Goal: Task Accomplishment & Management: Manage account settings

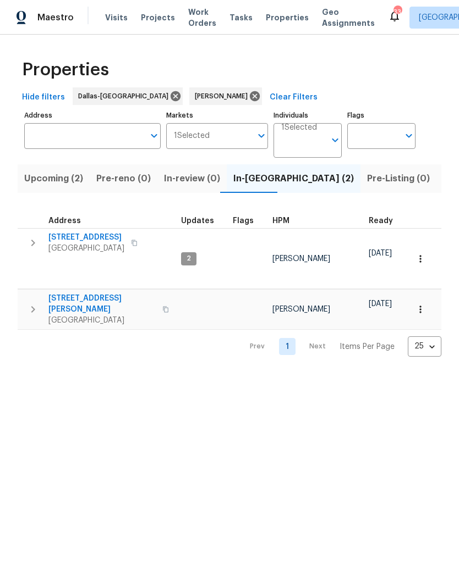
scroll to position [0, 20]
click at [33, 245] on icon "button" at bounding box center [33, 243] width 4 height 7
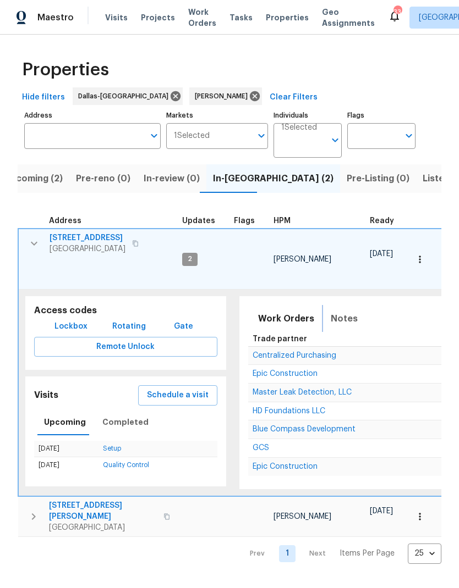
click at [337, 311] on span "Notes" at bounding box center [343, 318] width 27 height 15
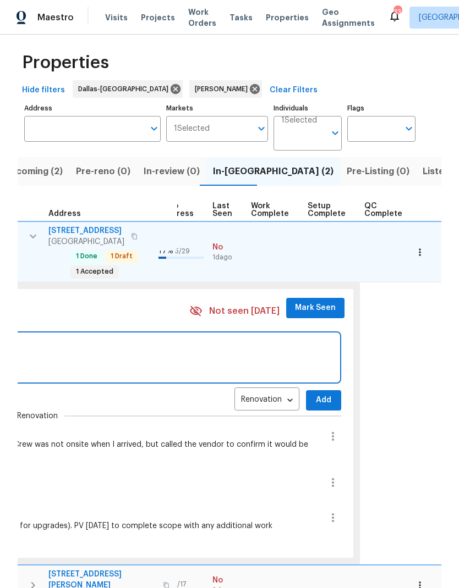
scroll to position [7, 0]
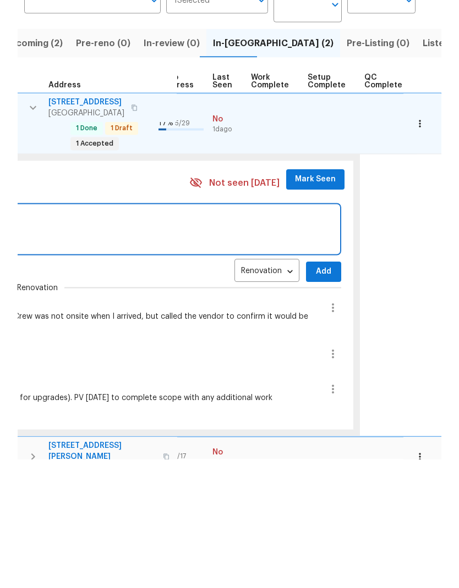
type textarea "Discussed plumbing bid with ACM, approved per ACM"
click at [316, 394] on span "Add" at bounding box center [324, 401] width 18 height 14
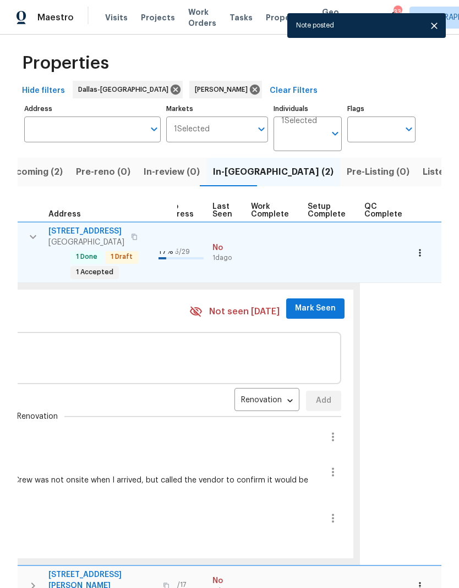
click at [316, 302] on span "Mark Seen" at bounding box center [315, 309] width 41 height 14
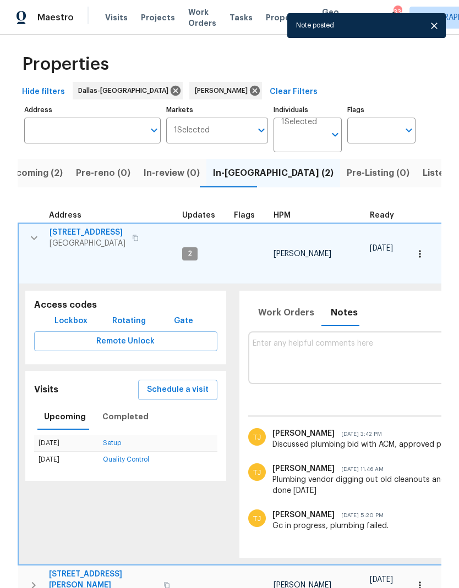
scroll to position [0, 0]
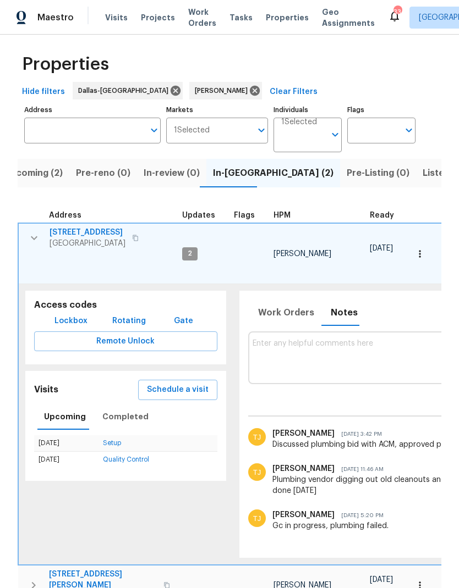
click at [92, 227] on span "[STREET_ADDRESS]" at bounding box center [87, 232] width 76 height 11
click at [420, 249] on icon "button" at bounding box center [419, 254] width 11 height 11
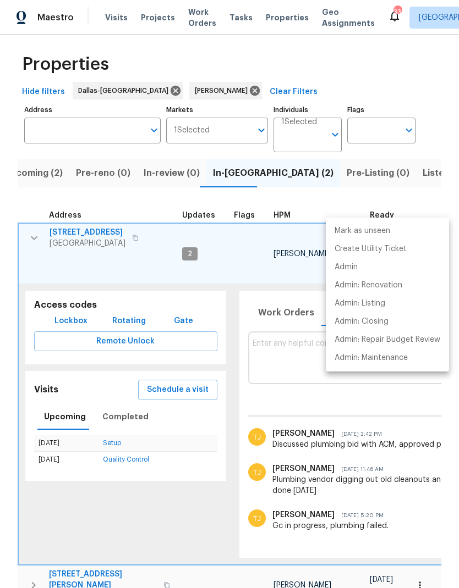
click at [383, 439] on div at bounding box center [229, 294] width 459 height 588
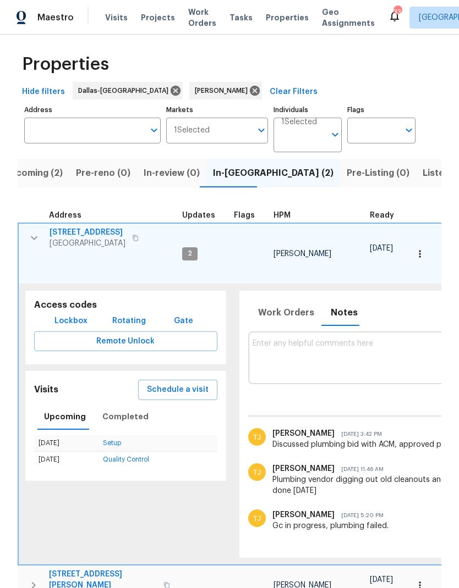
click at [32, 227] on button "button" at bounding box center [34, 238] width 22 height 22
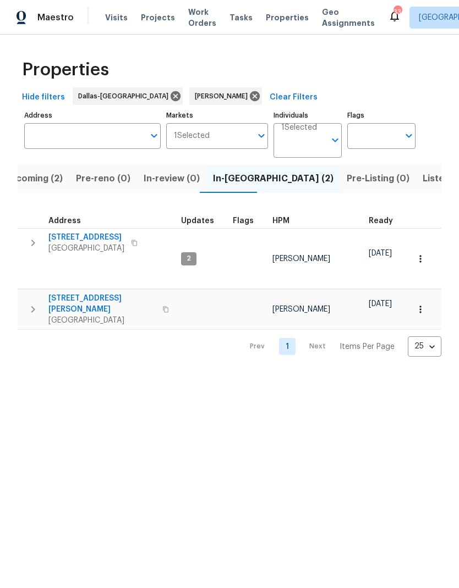
click at [33, 303] on icon "button" at bounding box center [32, 309] width 13 height 13
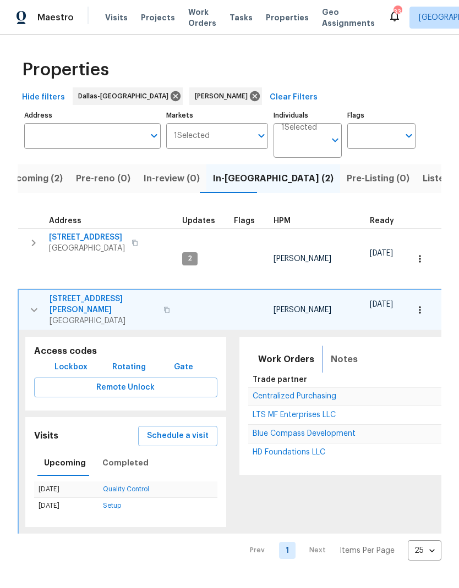
click at [338, 352] on span "Notes" at bounding box center [343, 359] width 27 height 15
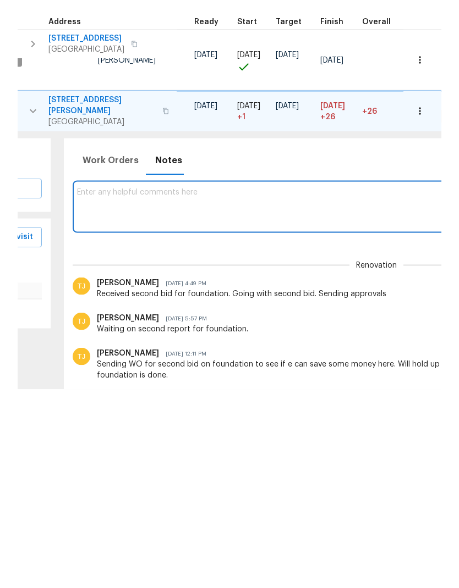
scroll to position [0, 176]
click at [364, 387] on textarea at bounding box center [375, 405] width 598 height 37
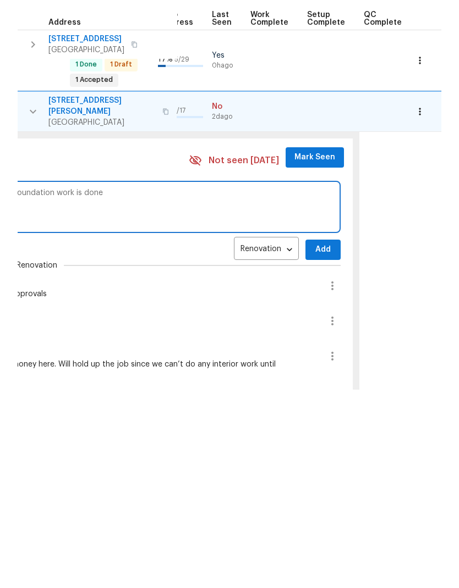
scroll to position [0, 514]
type textarea "Gc said there are a lot of fleas on interior. Setting up pest control for after…"
click at [315, 442] on span "Add" at bounding box center [324, 449] width 18 height 14
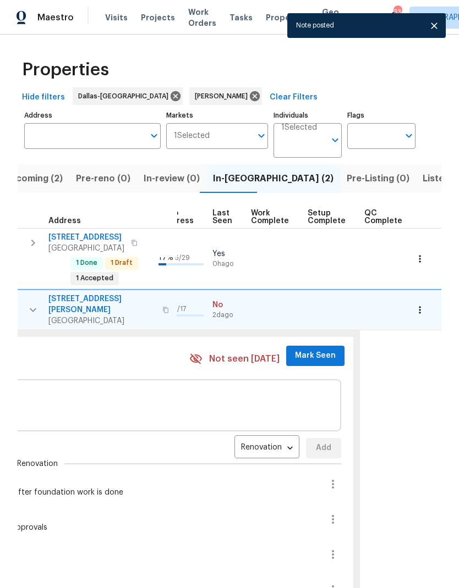
click at [305, 349] on span "Mark Seen" at bounding box center [315, 356] width 41 height 14
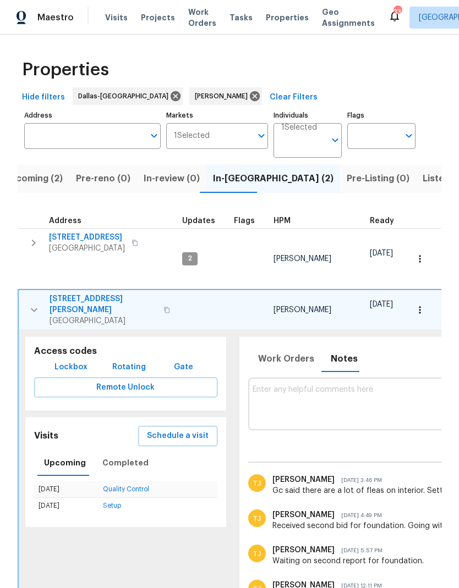
scroll to position [0, 0]
click at [35, 304] on icon "button" at bounding box center [33, 310] width 13 height 13
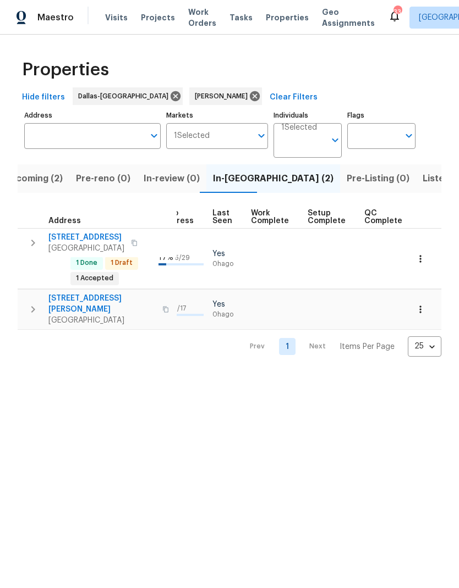
scroll to position [0, 512]
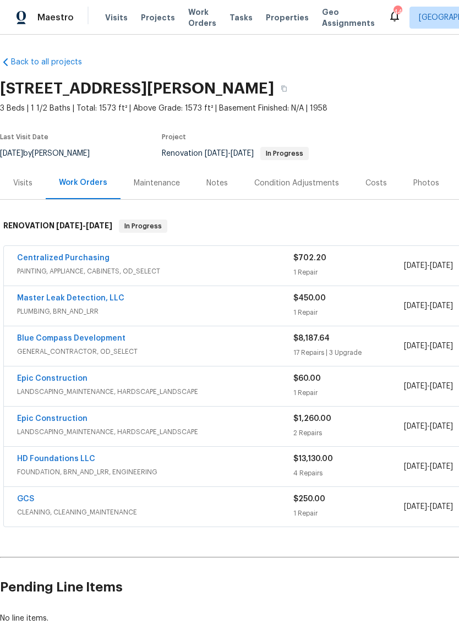
click at [95, 299] on link "Master Leak Detection, LLC" at bounding box center [70, 298] width 107 height 8
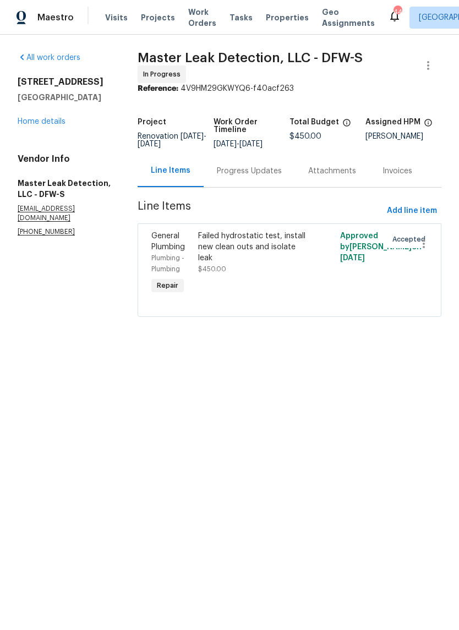
click at [257, 177] on div "Progress Updates" at bounding box center [249, 171] width 65 height 11
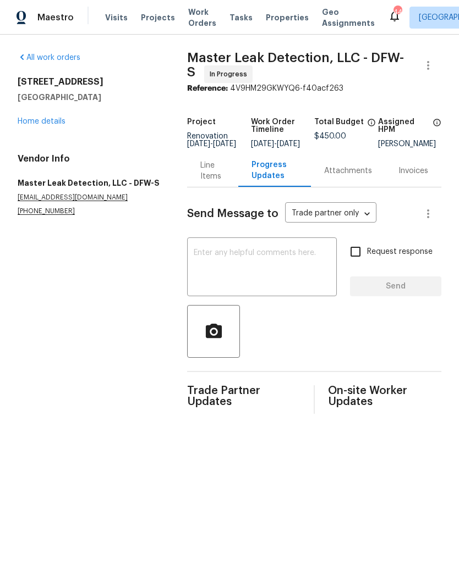
click at [55, 119] on link "Home details" at bounding box center [42, 122] width 48 height 8
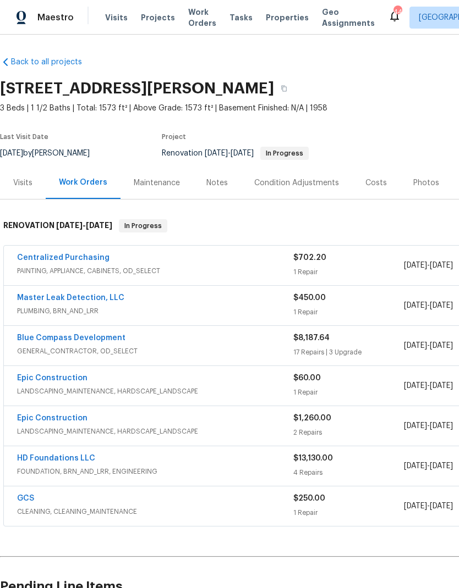
click at [93, 300] on link "Master Leak Detection, LLC" at bounding box center [70, 298] width 107 height 8
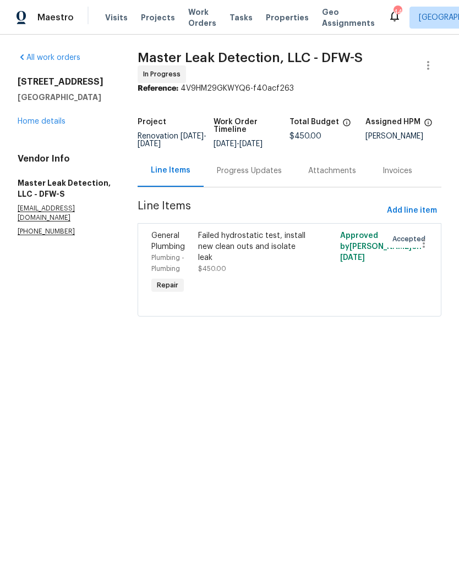
click at [252, 253] on div "Failed hydrostatic test, install new clean outs and isolate leak" at bounding box center [253, 246] width 111 height 33
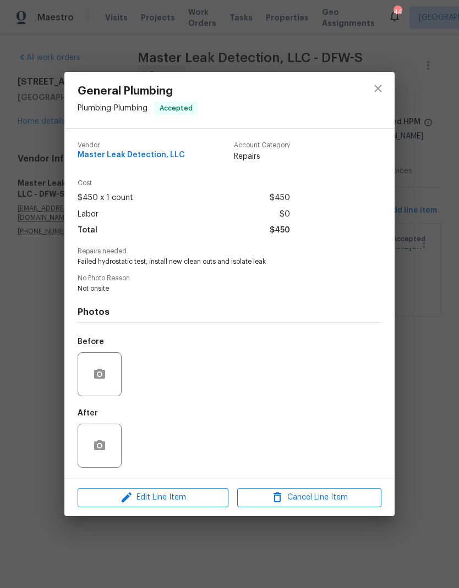
click at [143, 484] on div "Edit Line Item Cancel Line Item" at bounding box center [229, 498] width 330 height 37
click at [153, 506] on button "Edit Line Item" at bounding box center [153, 497] width 151 height 19
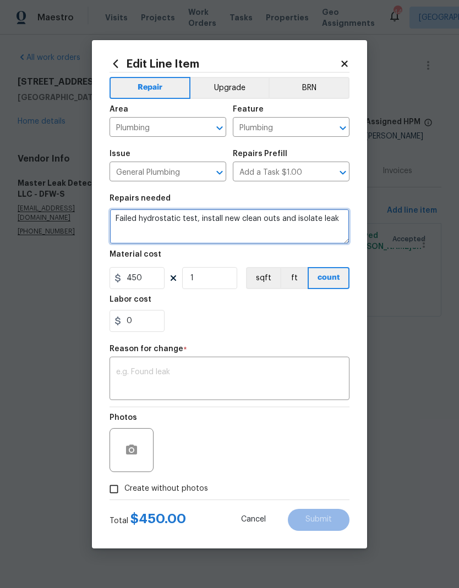
click at [329, 219] on textarea "Failed hydrostatic test, install new clean outs and isolate leak" at bounding box center [229, 226] width 240 height 35
type textarea "Failed hydrostatic test, install new clean outs and isolate leak. ***cast iron …"
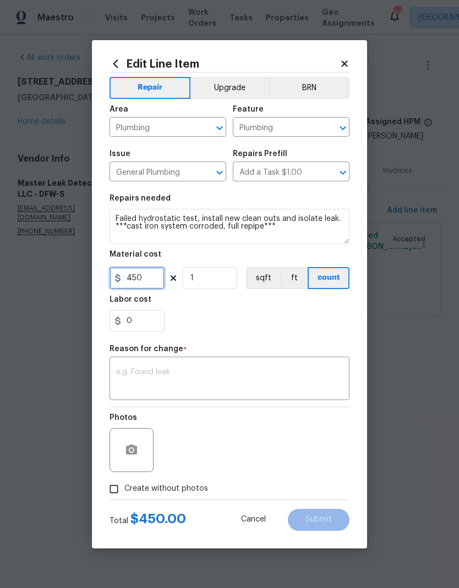
click at [148, 279] on input "450" at bounding box center [136, 278] width 55 height 22
type input "20625"
click at [305, 316] on div "0" at bounding box center [229, 321] width 240 height 22
click at [284, 371] on textarea at bounding box center [229, 379] width 227 height 23
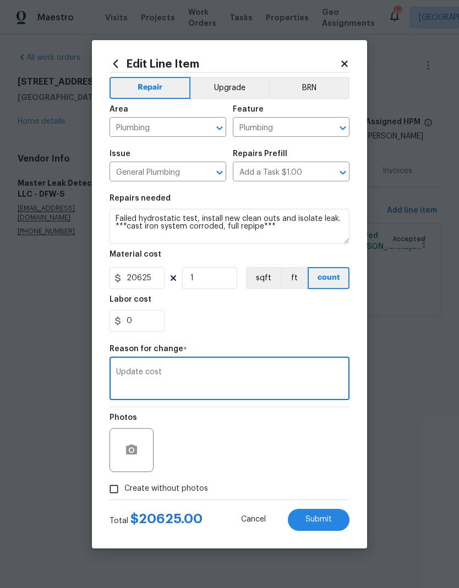
type textarea "Update cost"
click at [294, 322] on div "0" at bounding box center [229, 321] width 240 height 22
click at [319, 520] on span "Submit" at bounding box center [318, 520] width 26 height 8
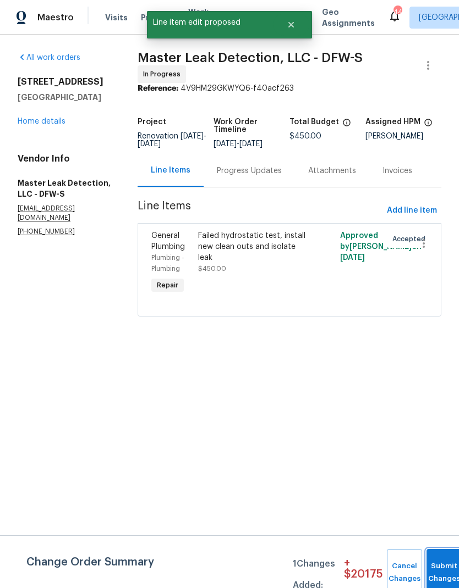
click at [442, 567] on button "Submit Changes" at bounding box center [443, 572] width 35 height 47
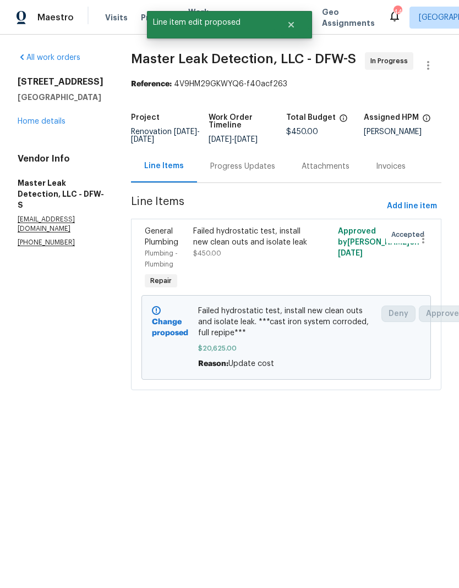
click at [47, 118] on link "Home details" at bounding box center [42, 122] width 48 height 8
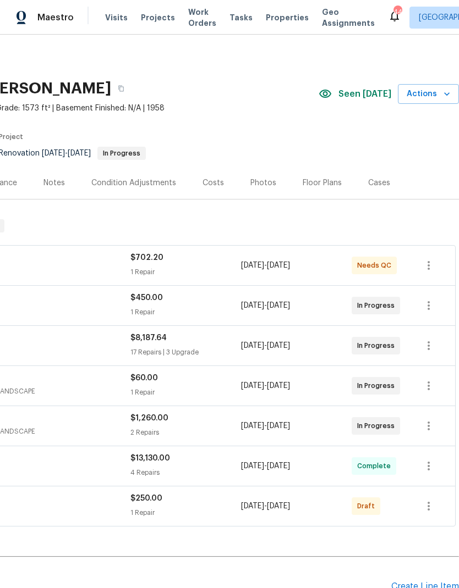
scroll to position [0, 163]
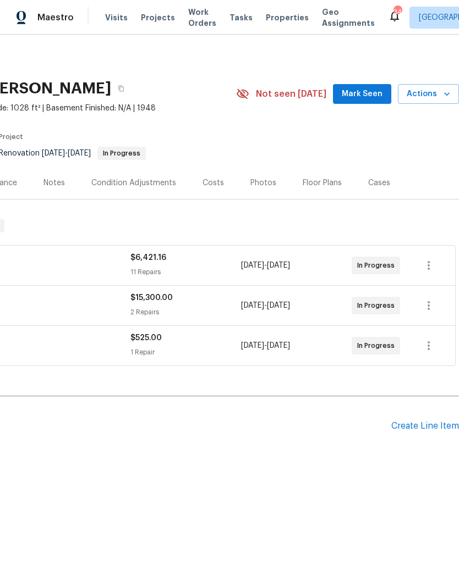
scroll to position [0, 163]
